Goal: Find specific page/section: Find specific page/section

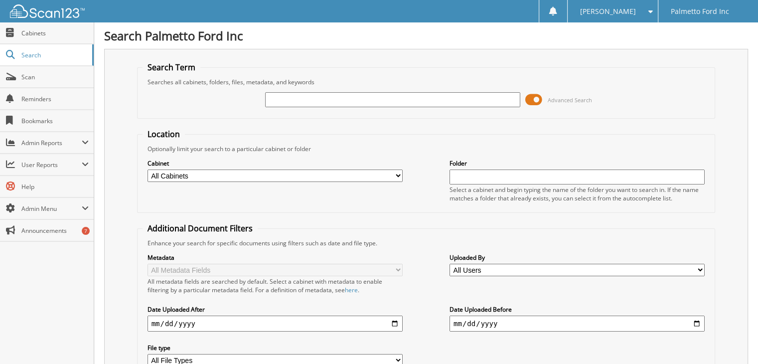
click at [297, 98] on input "text" at bounding box center [392, 99] width 255 height 15
type input "524459"
click at [281, 177] on select "All Cabinets 2017 FORD DEALS 2018 FORD DEALS 2021 Accounts Payable 2021 BODY SH…" at bounding box center [274, 175] width 255 height 12
select select "17792"
click at [147, 169] on select "All Cabinets 2017 FORD DEALS 2018 FORD DEALS 2021 Accounts Payable 2021 BODY SH…" at bounding box center [274, 175] width 255 height 12
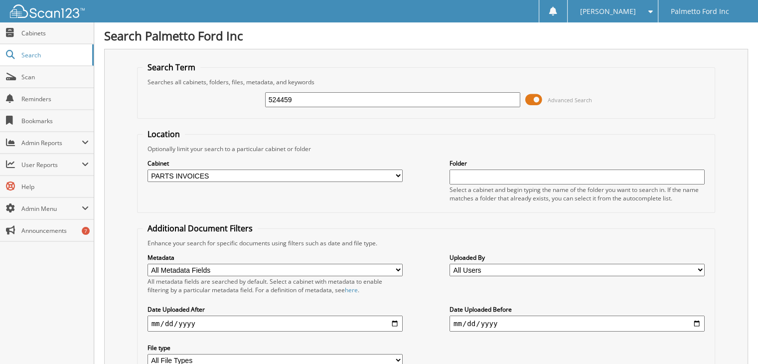
scroll to position [80, 0]
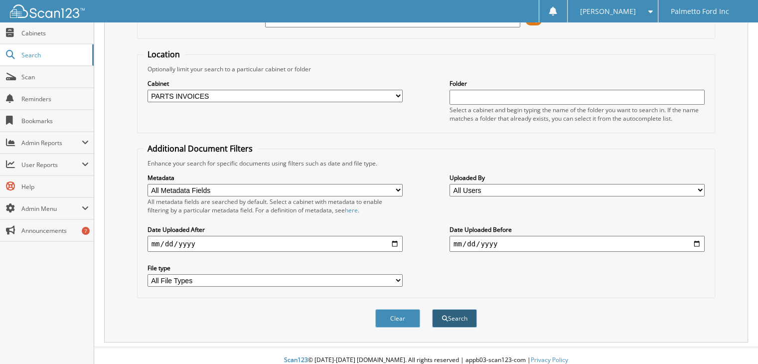
click at [460, 310] on button "Search" at bounding box center [454, 318] width 45 height 18
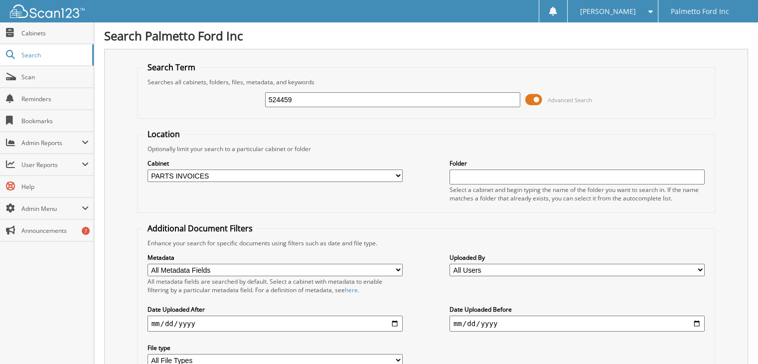
scroll to position [183, 0]
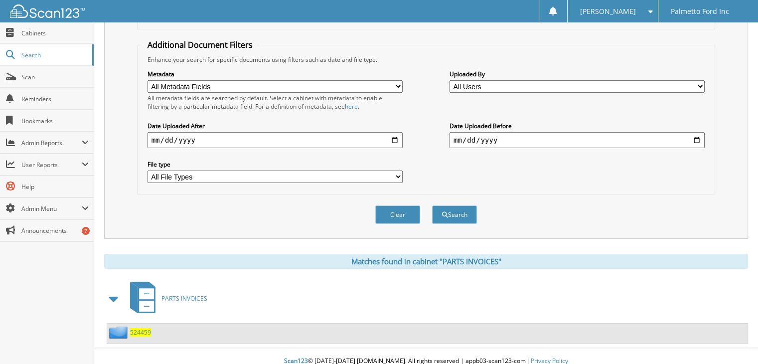
click at [141, 328] on span "524459" at bounding box center [140, 332] width 21 height 8
